Goal: Use online tool/utility: Utilize a website feature to perform a specific function

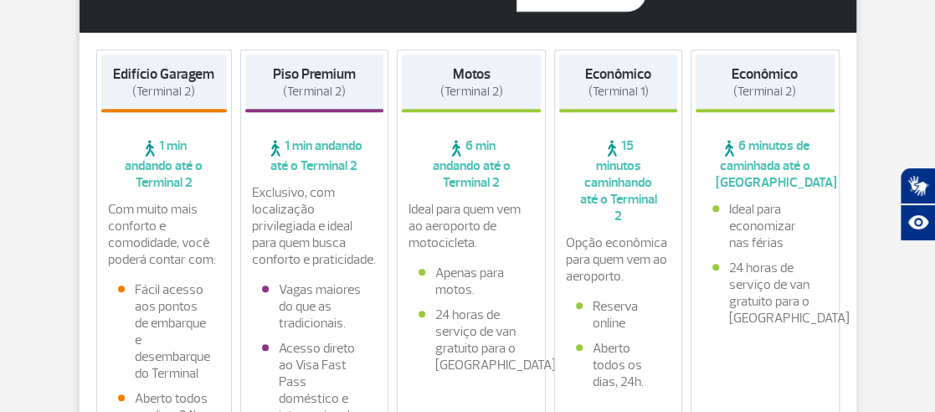
scroll to position [418, 0]
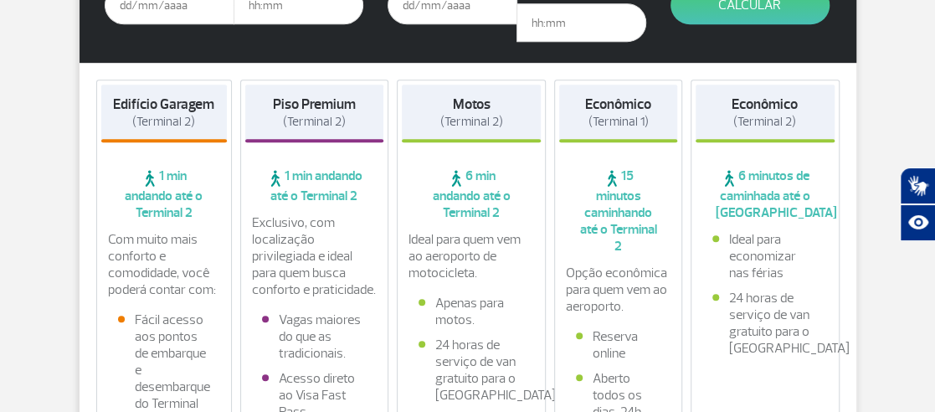
click at [859, 233] on div "Parceiro Oficial * Data de Entrada * Horário da Entrada * Data da Saída * Horár…" at bounding box center [467, 302] width 803 height 838
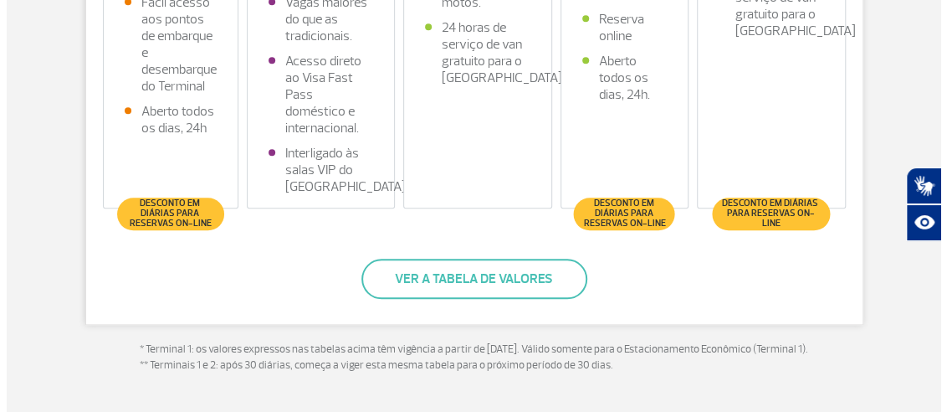
scroll to position [752, 0]
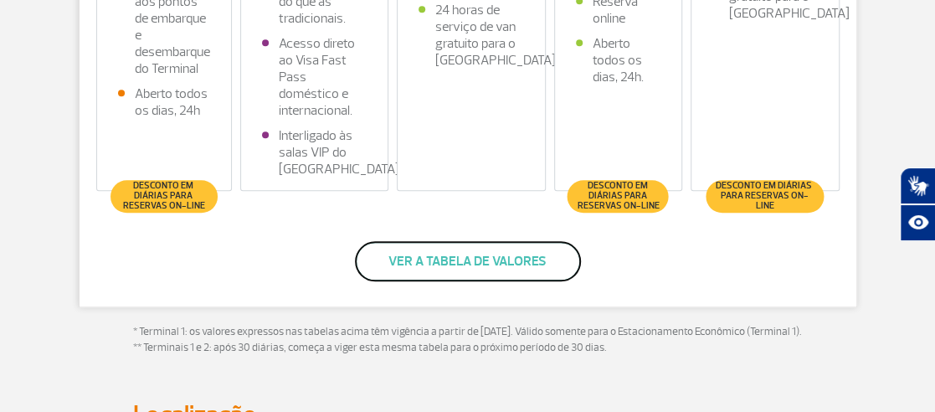
click at [406, 281] on button "Ver a tabela de valores" at bounding box center [468, 261] width 226 height 40
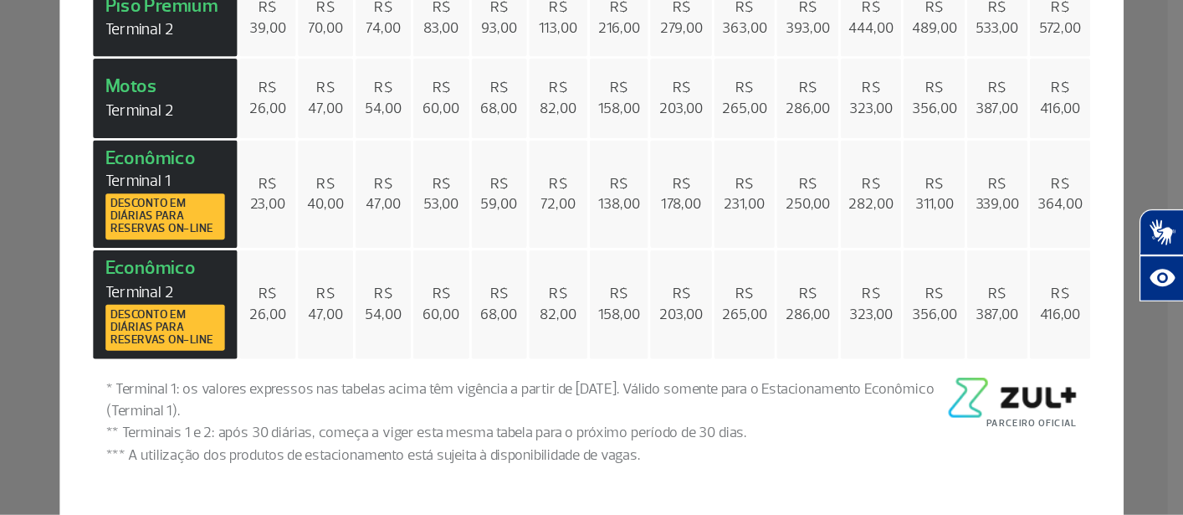
scroll to position [0, 0]
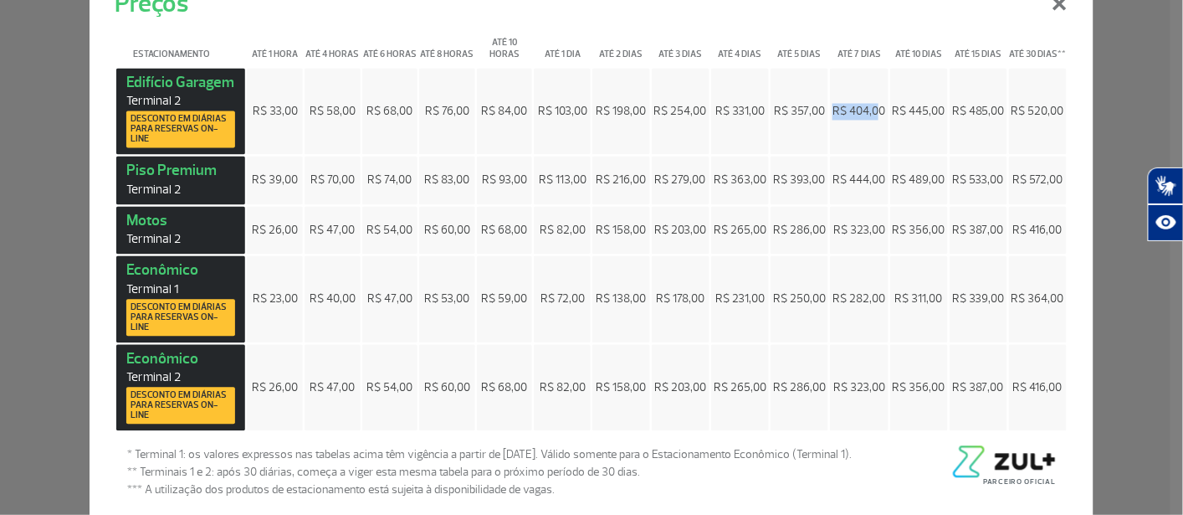
drag, startPoint x: 875, startPoint y: 113, endPoint x: 823, endPoint y: 113, distance: 51.9
click at [830, 113] on td "R$ 404,00" at bounding box center [859, 111] width 58 height 87
drag, startPoint x: 823, startPoint y: 113, endPoint x: 926, endPoint y: 30, distance: 132.8
click at [947, 19] on button "×" at bounding box center [1061, 1] width 44 height 60
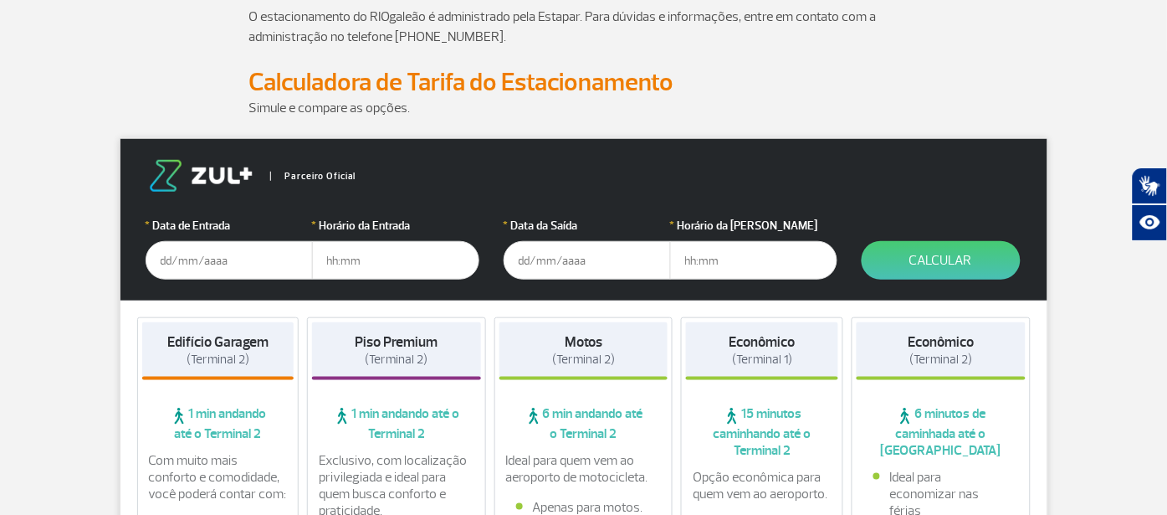
scroll to position [126, 0]
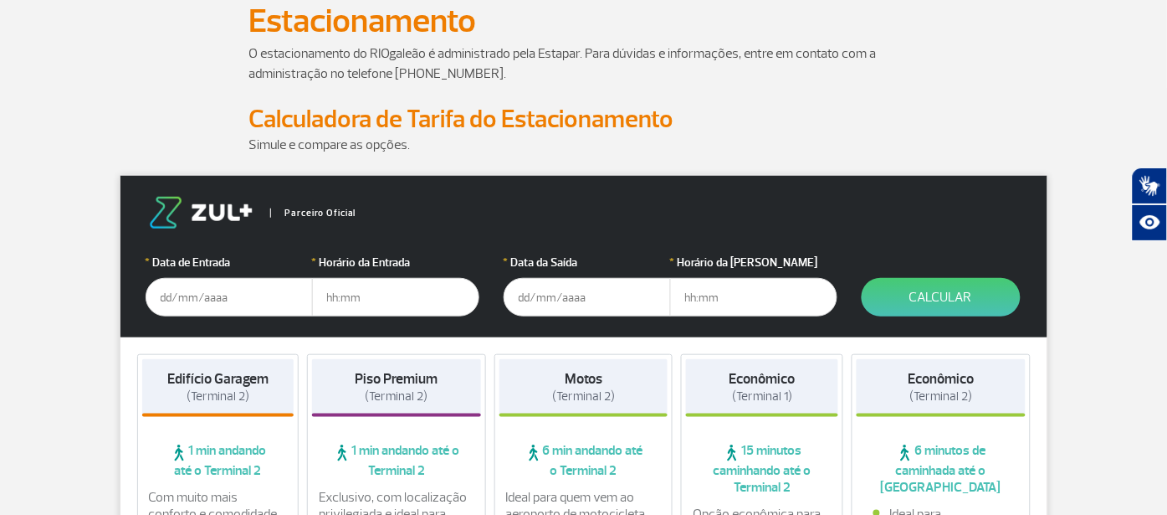
click at [210, 295] on input "text" at bounding box center [229, 297] width 167 height 38
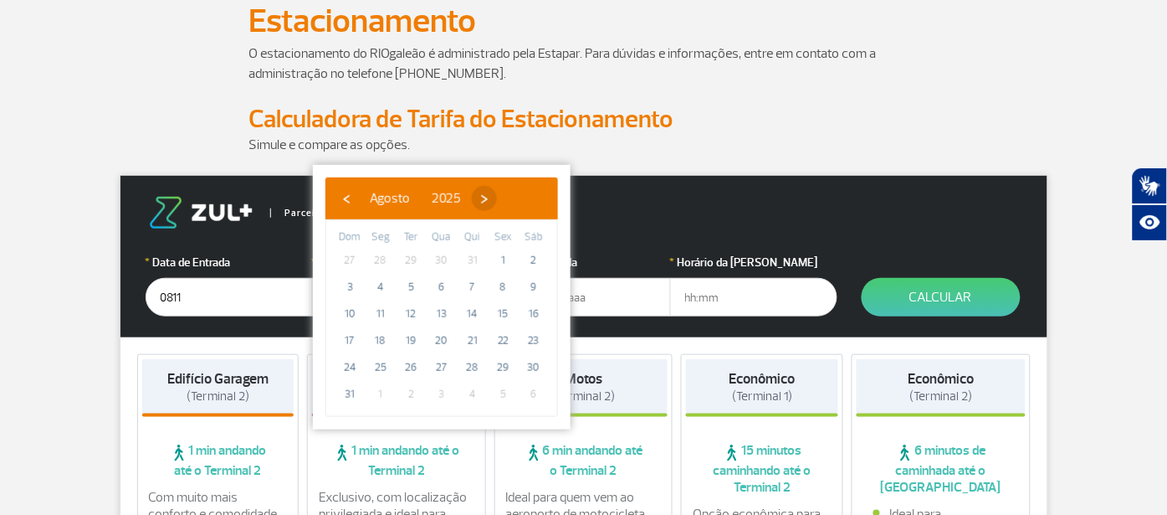
type input "[DATE]"
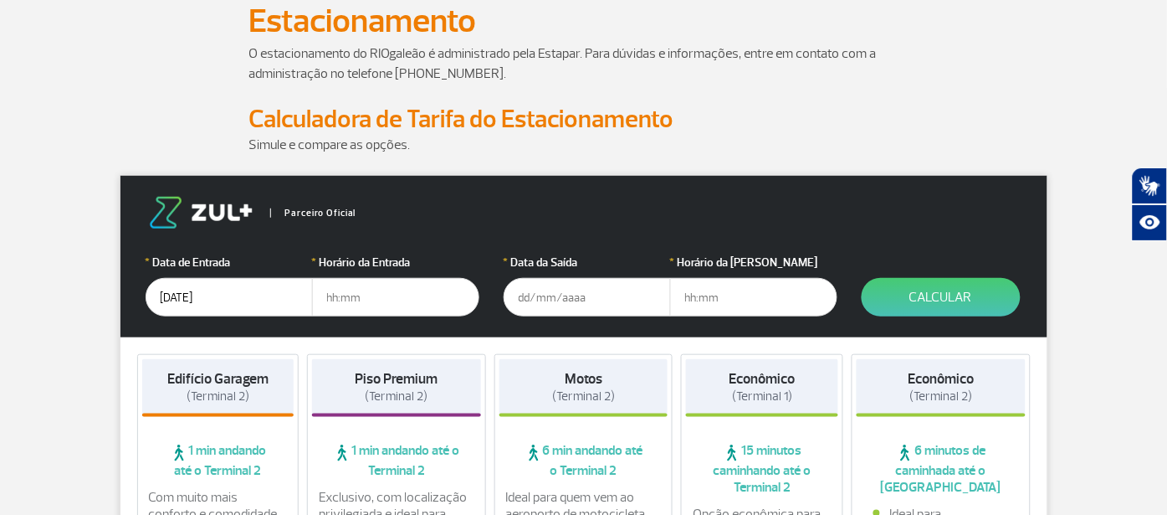
click at [232, 290] on input "[DATE]" at bounding box center [229, 297] width 167 height 38
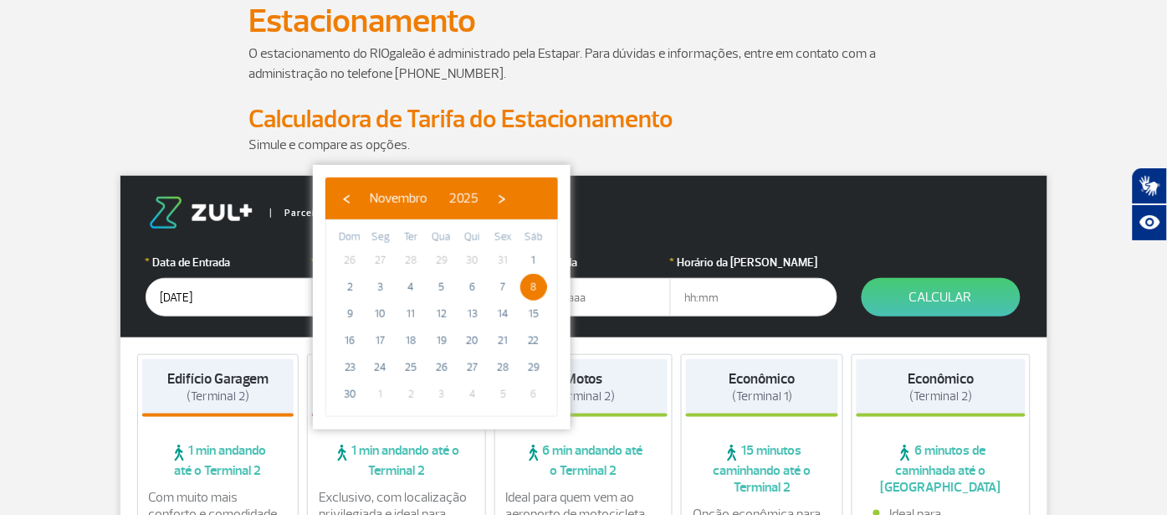
click at [527, 285] on span "8" at bounding box center [534, 287] width 27 height 27
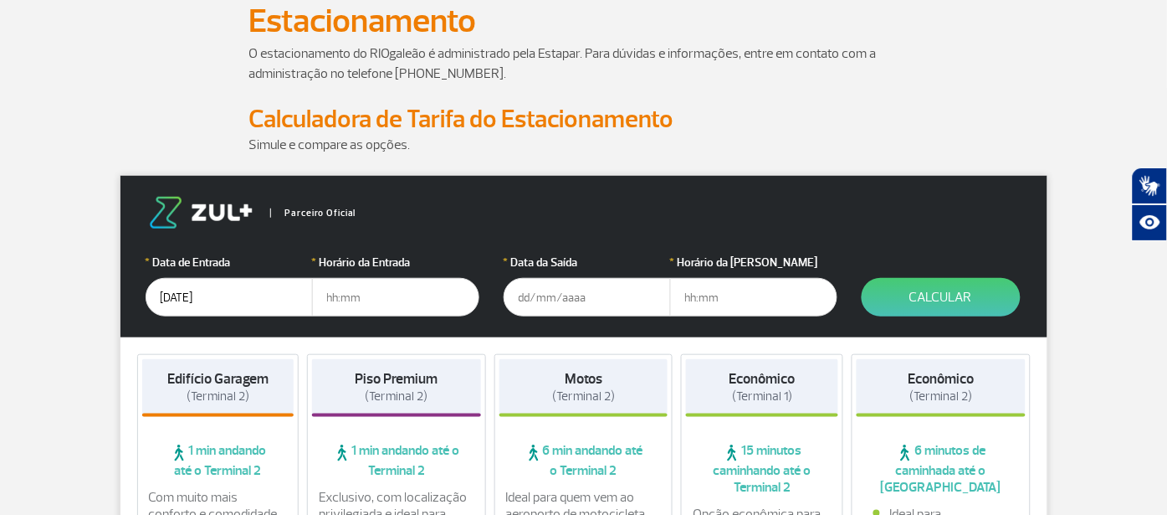
click at [417, 300] on input "text" at bounding box center [395, 297] width 167 height 38
type input "4"
type input "04:00"
click at [590, 301] on input "text" at bounding box center [587, 297] width 167 height 38
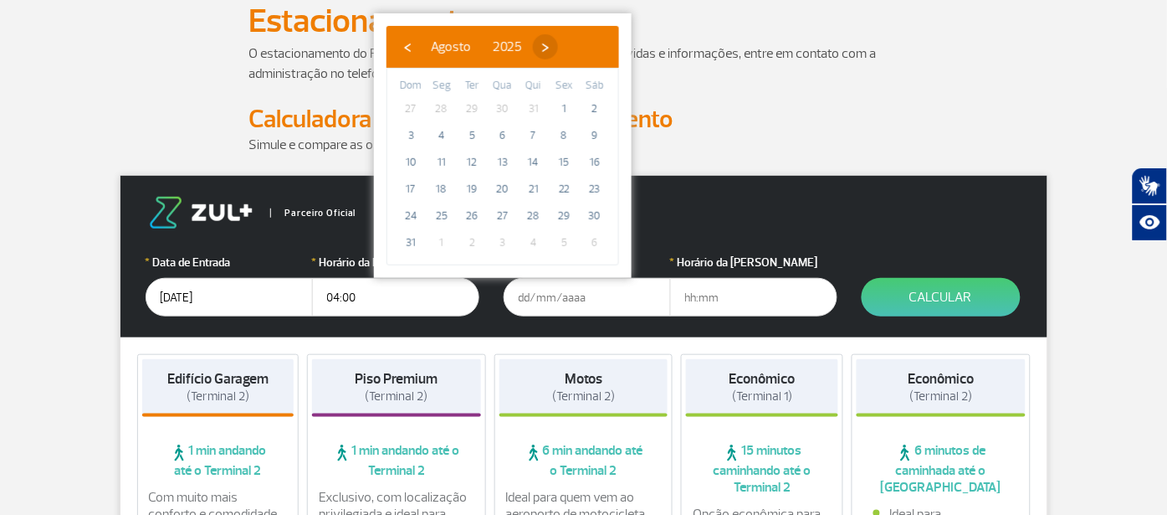
click at [558, 47] on span "›" at bounding box center [545, 46] width 25 height 25
click at [573, 52] on span "›" at bounding box center [560, 46] width 25 height 25
click at [563, 55] on span "›" at bounding box center [550, 46] width 25 height 25
click at [610, 300] on input "text" at bounding box center [587, 297] width 167 height 38
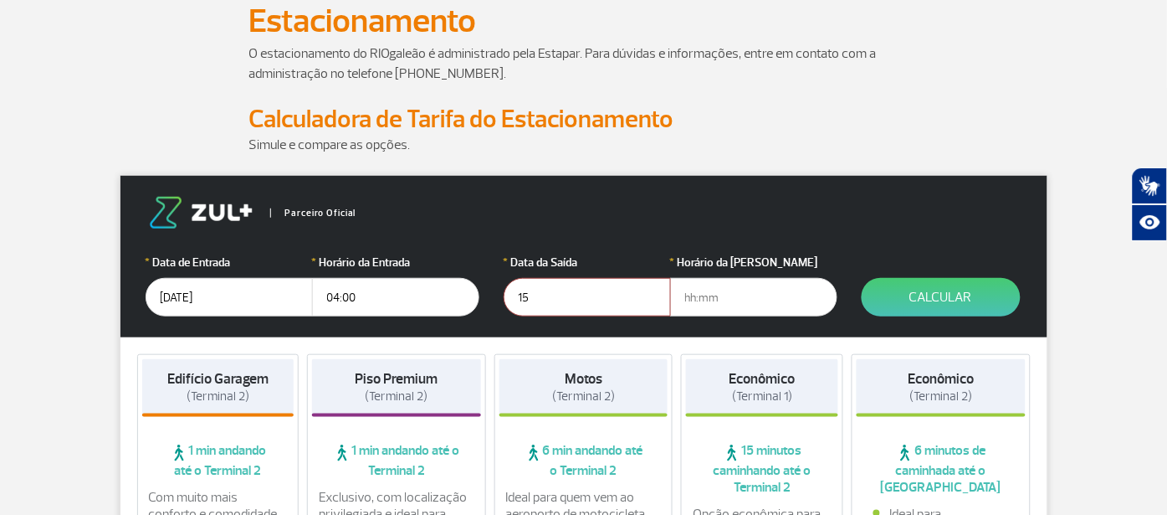
type input "1"
click at [614, 293] on input "text" at bounding box center [587, 297] width 167 height 38
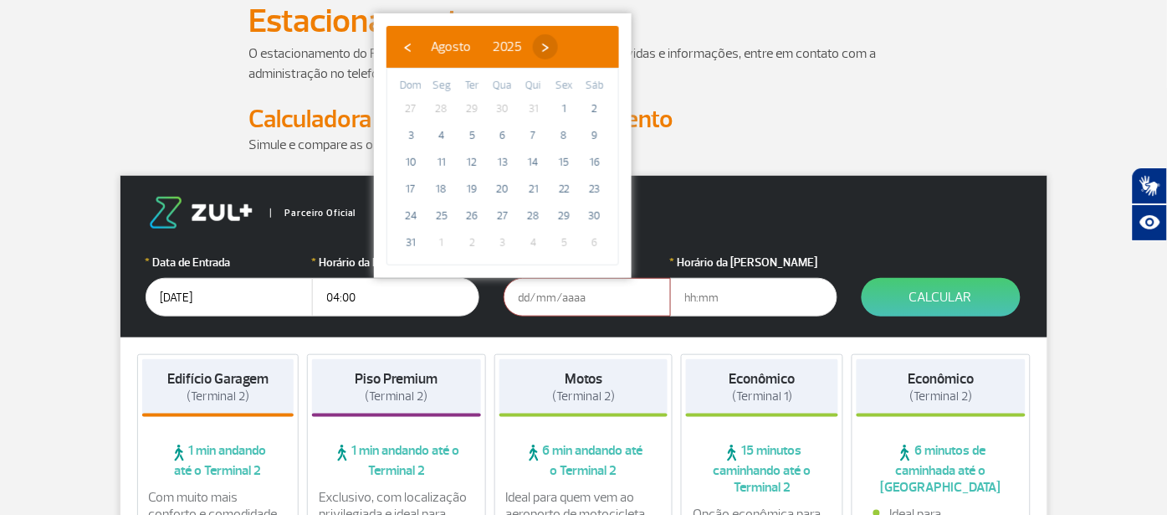
click at [558, 38] on bs-datepicker-navigation-view "‹ ​ Agosto ​ 2025 ​ ›" at bounding box center [476, 44] width 163 height 17
click at [558, 44] on span "›" at bounding box center [545, 46] width 25 height 25
click at [573, 45] on span "›" at bounding box center [560, 46] width 25 height 25
click at [563, 46] on span "›" at bounding box center [550, 46] width 25 height 25
click at [600, 166] on span "15" at bounding box center [595, 162] width 27 height 27
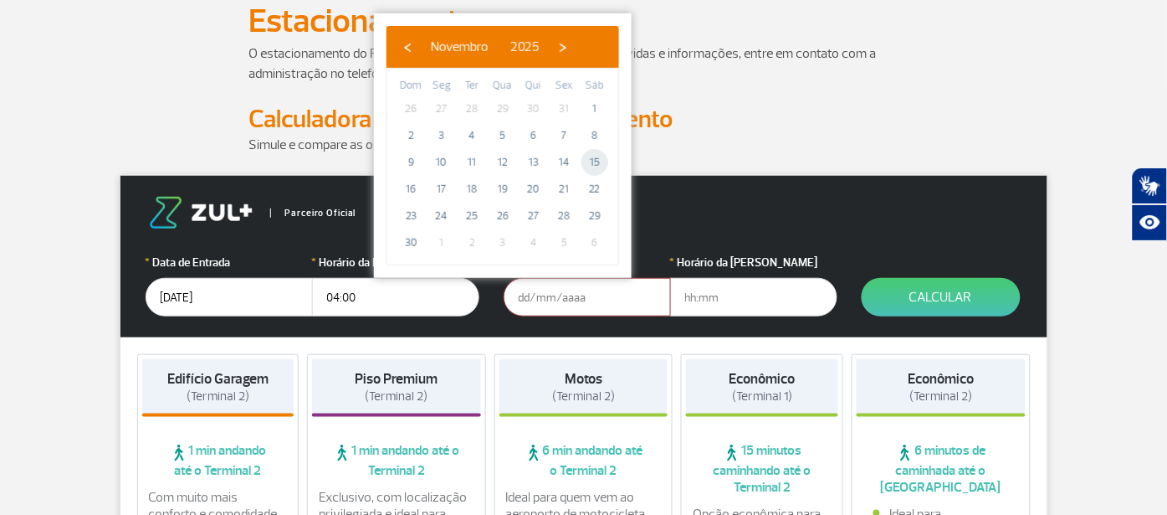
type input "[DATE]"
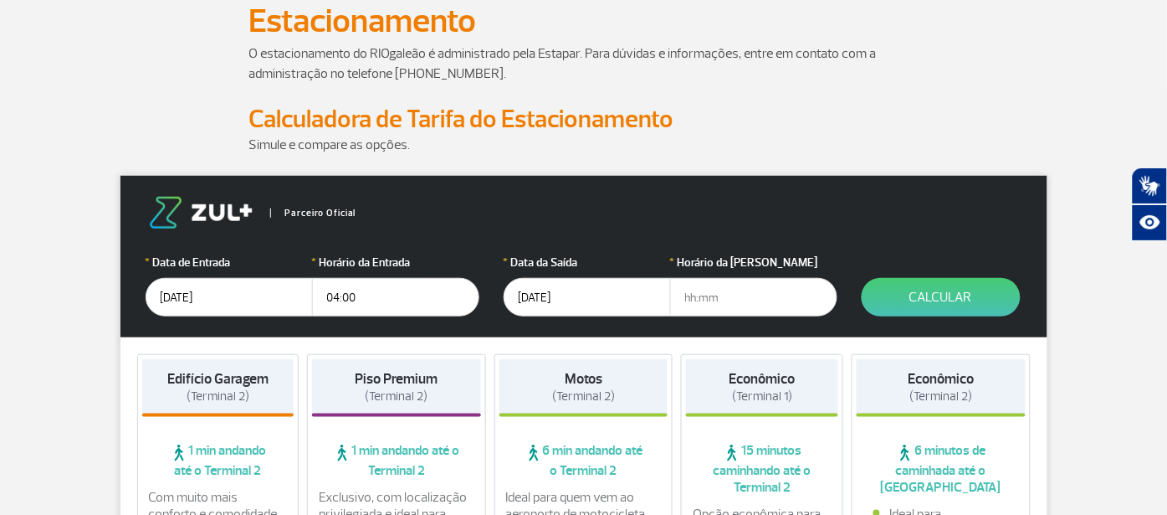
click at [731, 276] on div "* Horário da [PERSON_NAME]" at bounding box center [753, 285] width 167 height 63
click at [764, 298] on input "text" at bounding box center [753, 297] width 167 height 38
type input "1"
type input "18:00"
click at [942, 303] on button "Calcular" at bounding box center [941, 297] width 159 height 38
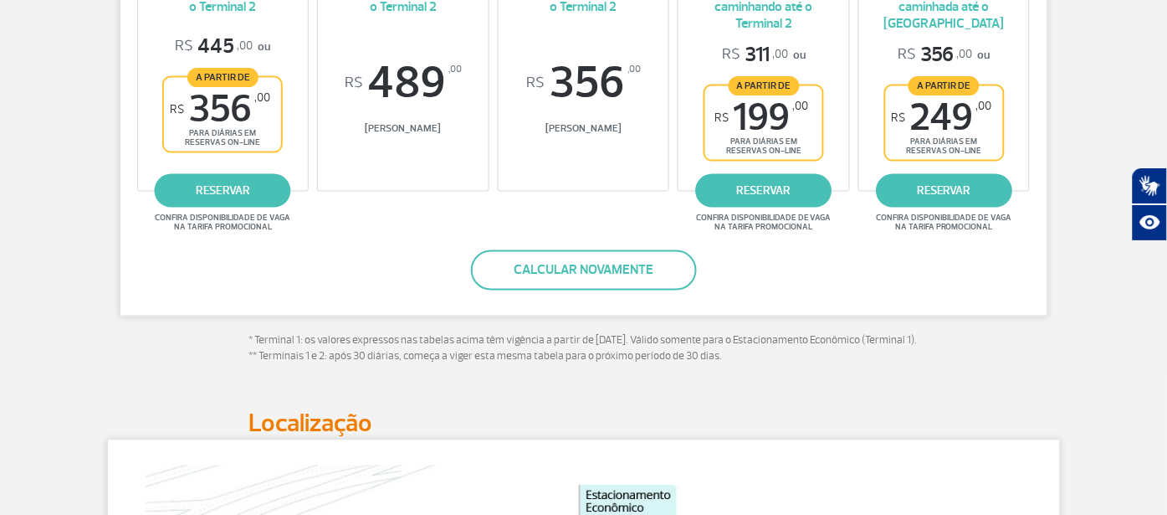
scroll to position [334, 0]
